Goal: Find specific page/section

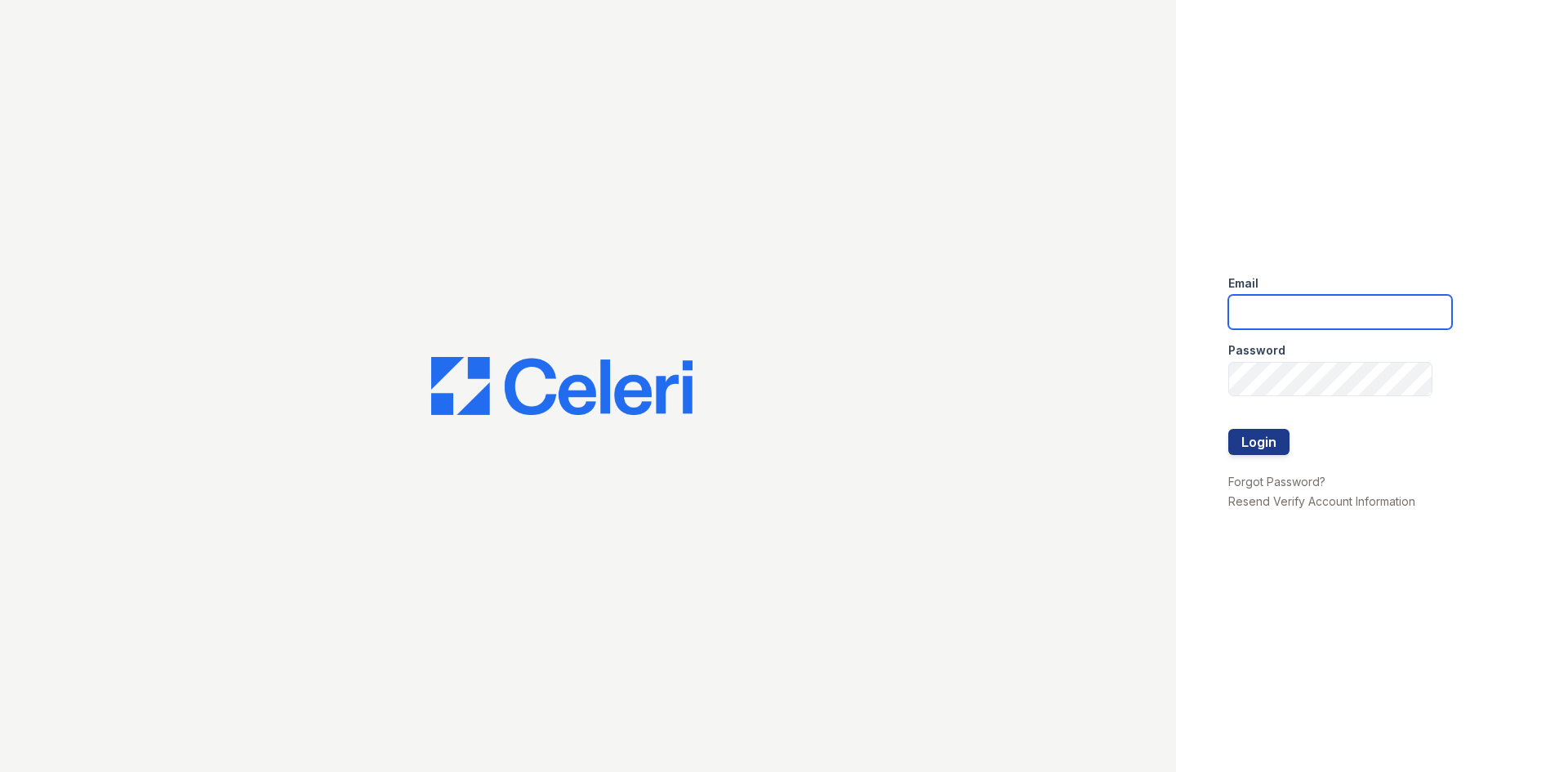
click at [1357, 319] on input "email" at bounding box center [1340, 311] width 224 height 34
type input "acarrillo@trinity-pm.com"
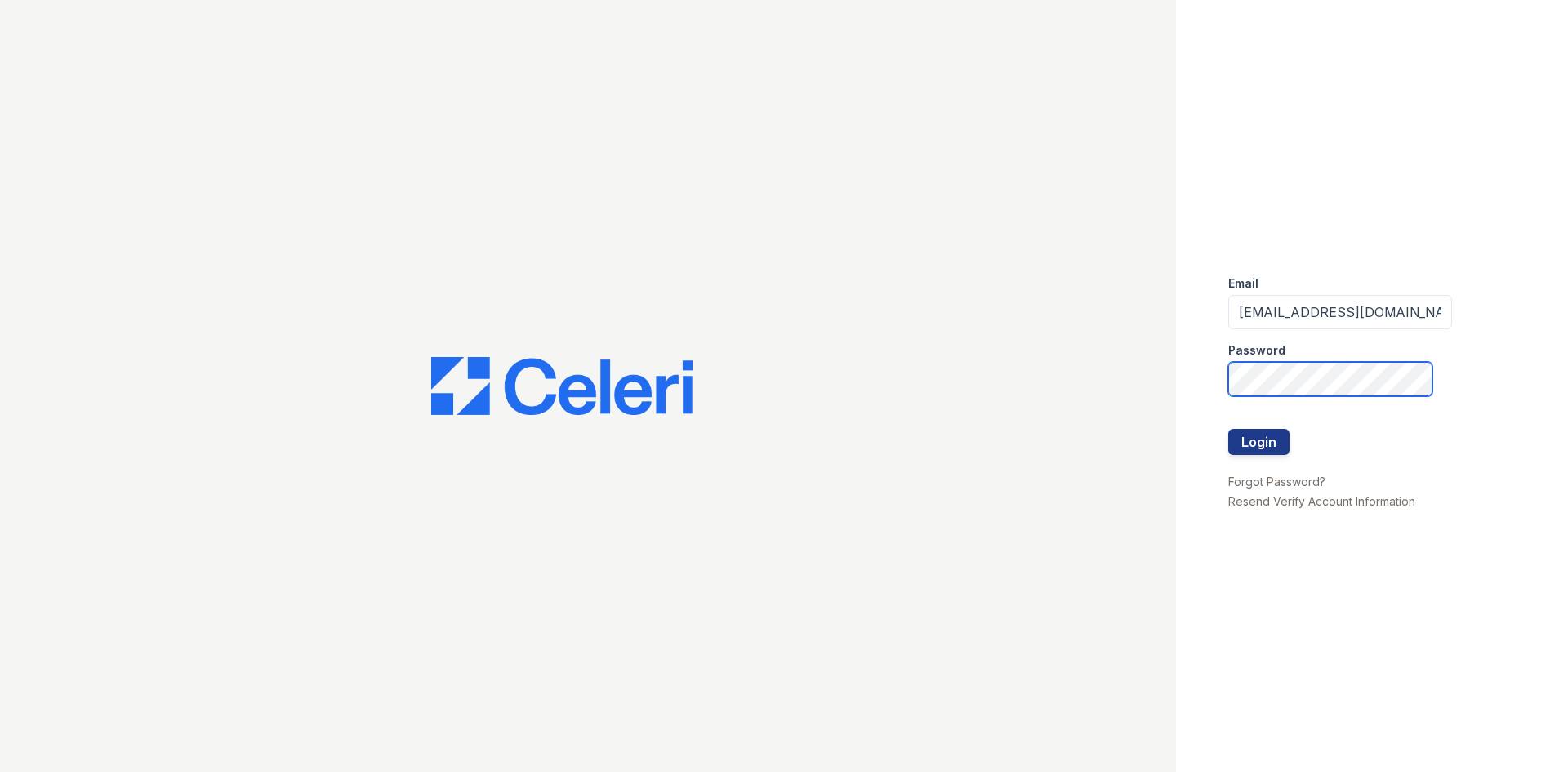
click at [1228, 429] on button "Login" at bounding box center [1258, 442] width 61 height 27
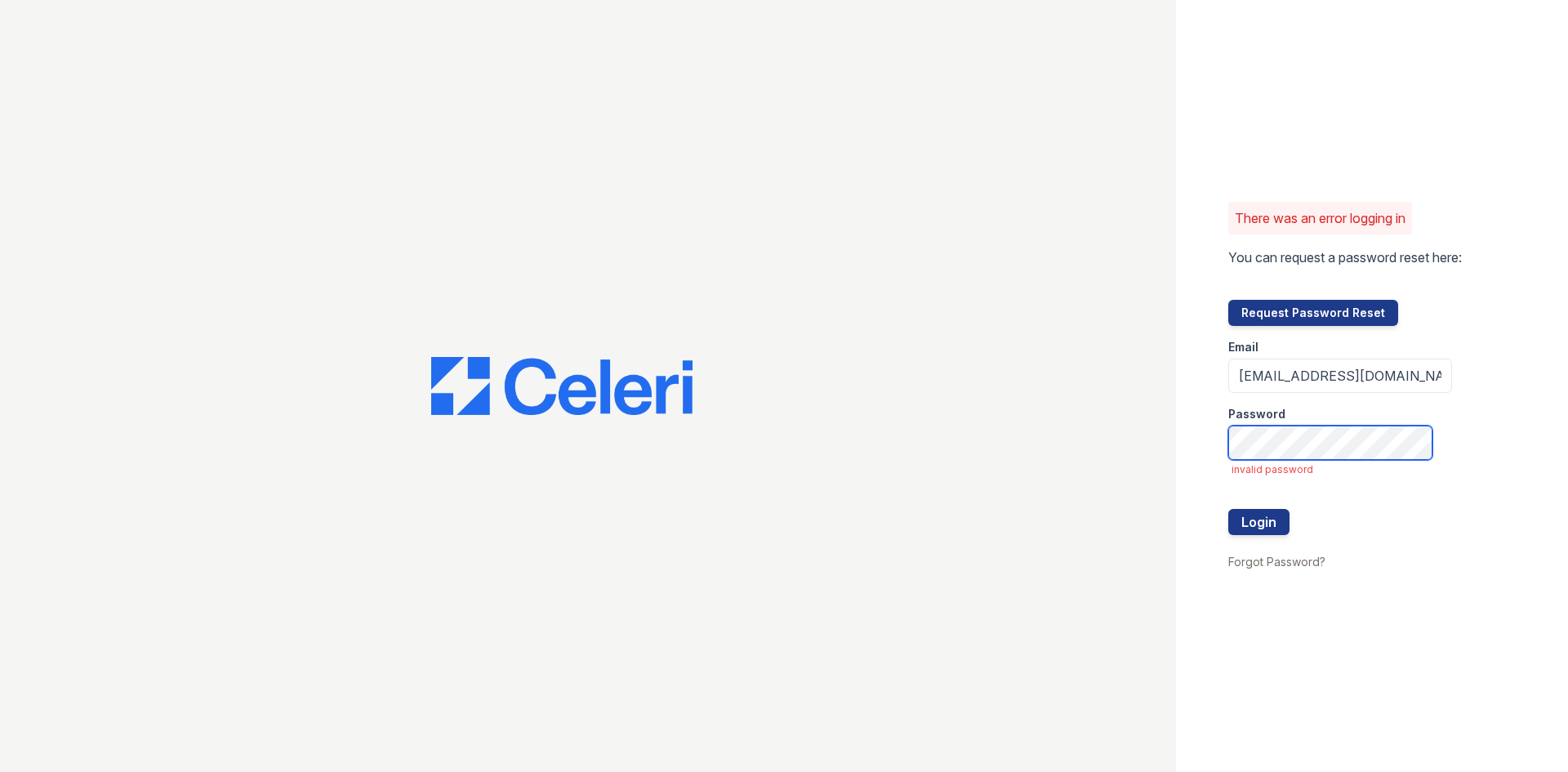
click at [1228, 509] on button "Login" at bounding box center [1258, 522] width 61 height 27
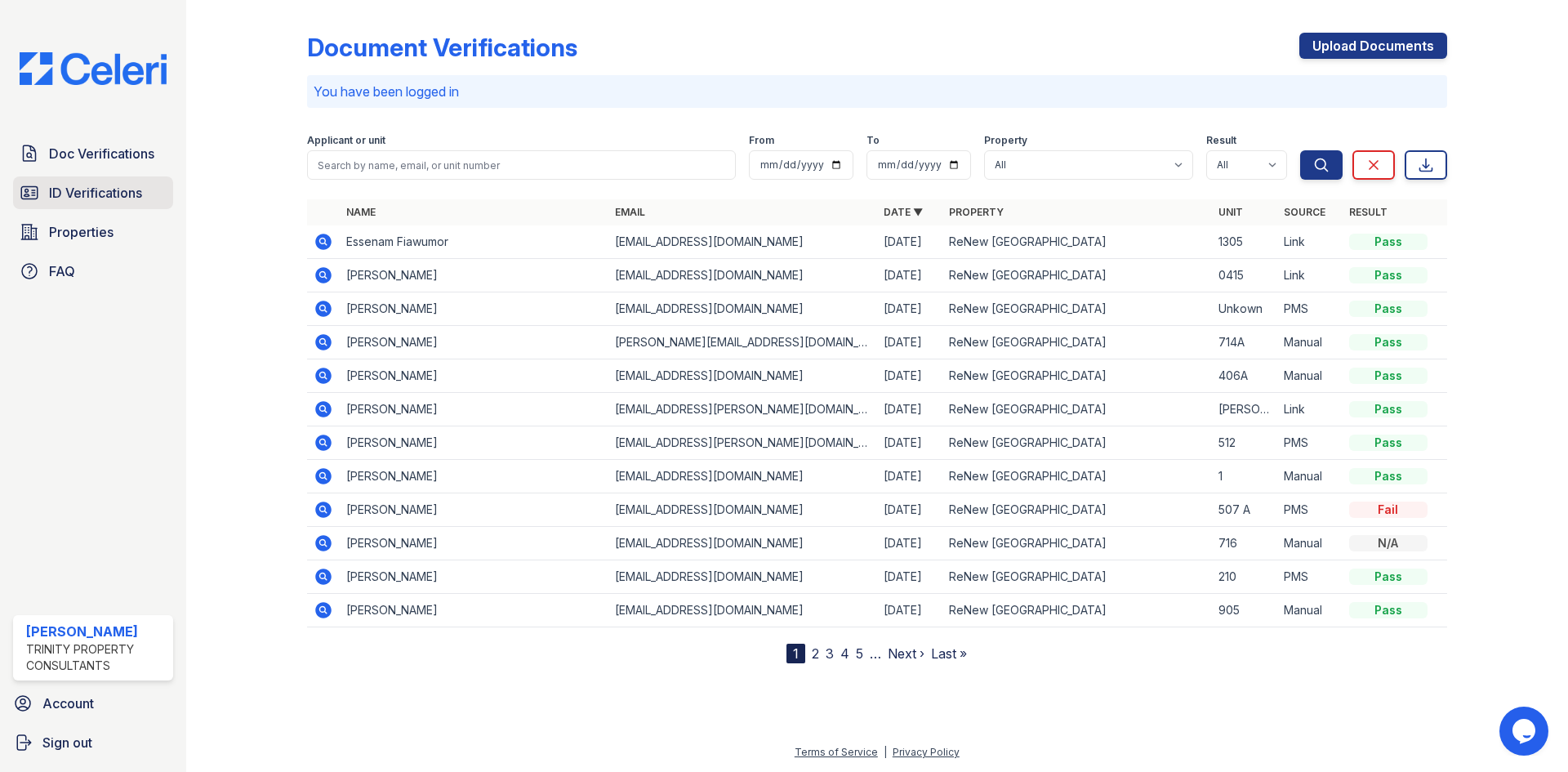
click at [133, 196] on span "ID Verifications" at bounding box center [95, 193] width 93 height 20
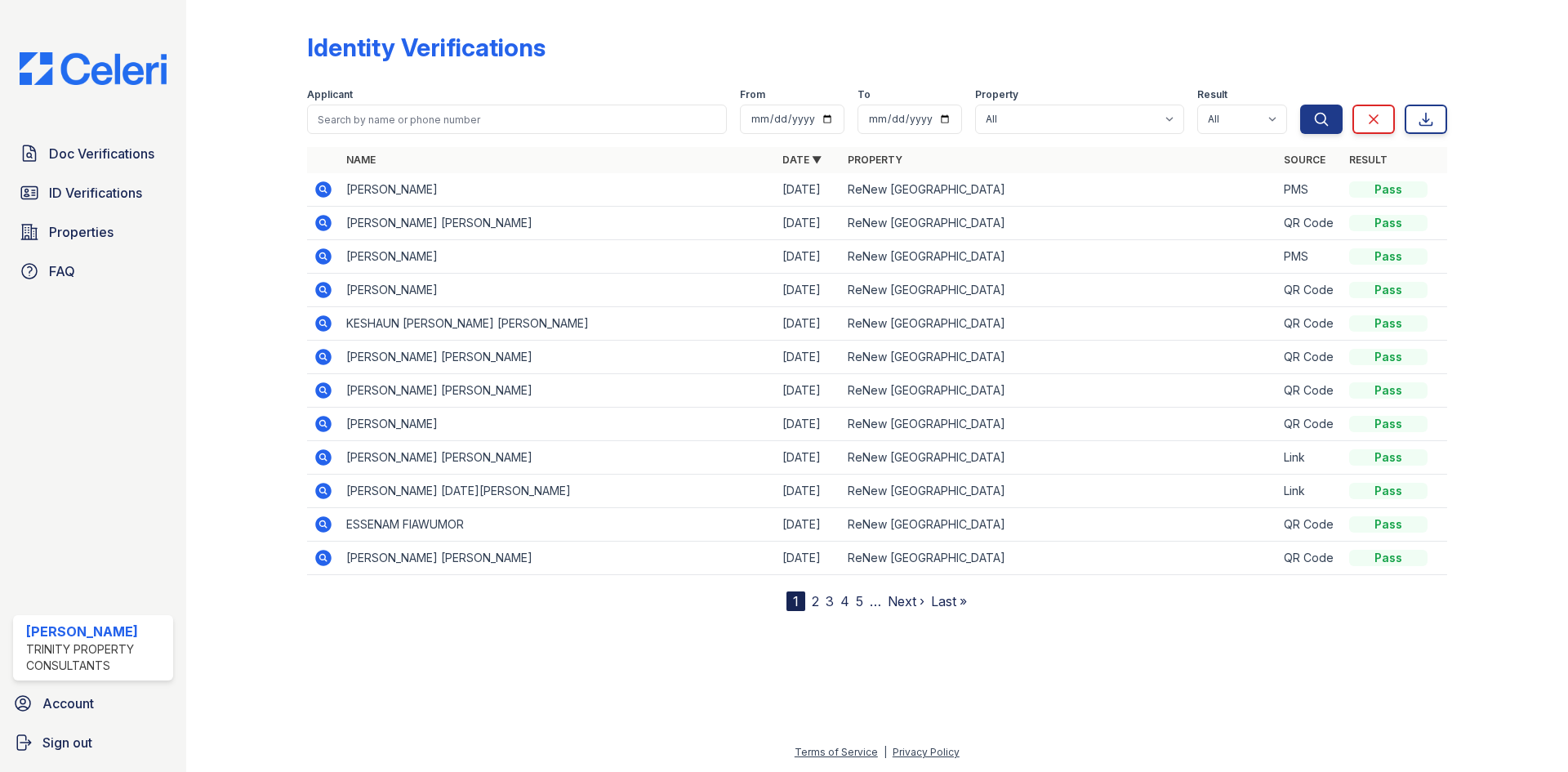
click at [323, 191] on icon at bounding box center [322, 188] width 4 height 4
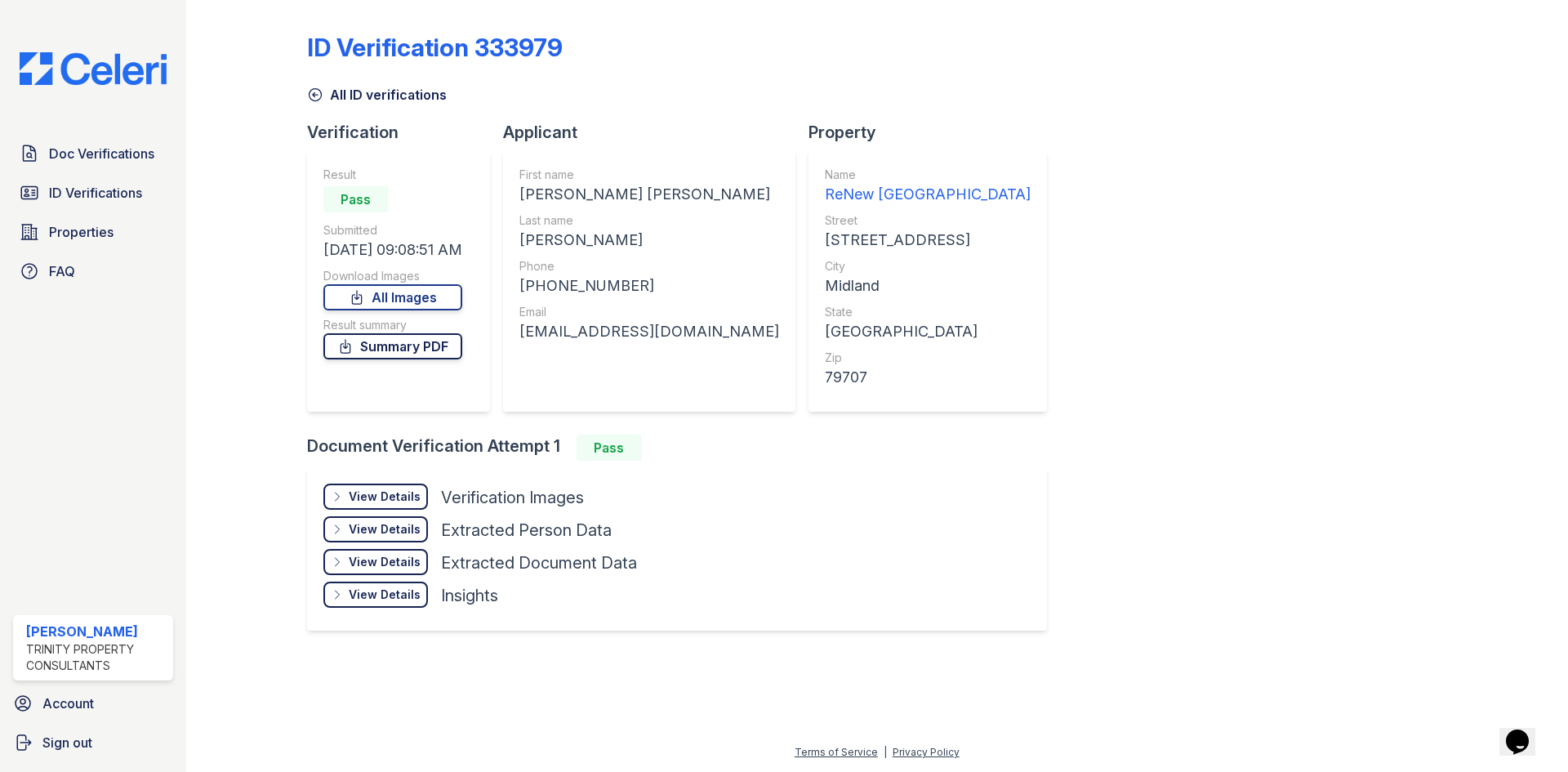
click at [408, 348] on link "Summary PDF" at bounding box center [393, 346] width 139 height 27
